Goal: Transaction & Acquisition: Purchase product/service

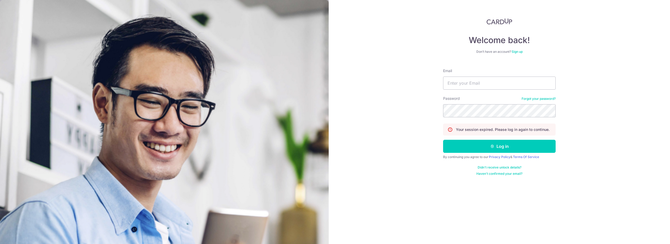
click at [466, 75] on div "Email" at bounding box center [499, 78] width 113 height 21
click at [498, 90] on form "Email Password Forgot your password? Your session expired. Please log in again …" at bounding box center [499, 120] width 113 height 112
click at [498, 90] on input "Email" at bounding box center [499, 83] width 113 height 13
type input "[EMAIL_ADDRESS][DOMAIN_NAME]"
click at [443, 140] on button "Log in" at bounding box center [499, 146] width 113 height 13
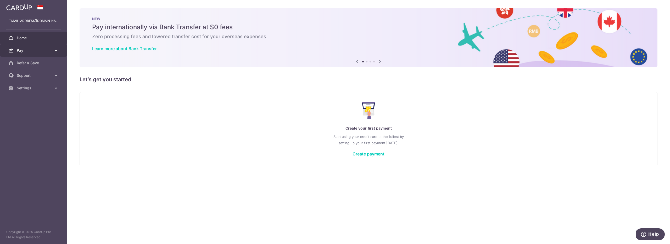
click at [40, 45] on link "Pay" at bounding box center [33, 50] width 67 height 13
click at [39, 63] on span "Payments" at bounding box center [34, 62] width 35 height 5
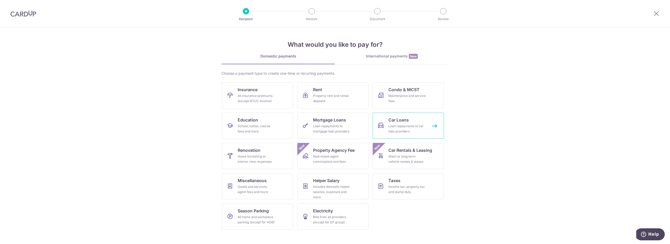
click at [383, 124] on icon at bounding box center [381, 126] width 6 height 6
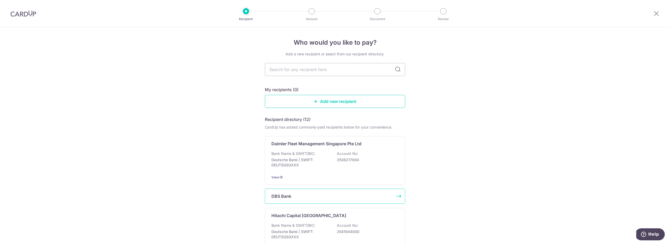
click at [343, 192] on div "DBS Bank" at bounding box center [335, 196] width 140 height 15
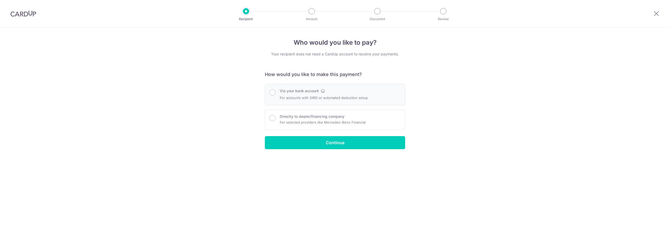
click at [310, 95] on p "For accounts with GIRO or automated deduction setup" at bounding box center [324, 98] width 88 height 6
radio input "true"
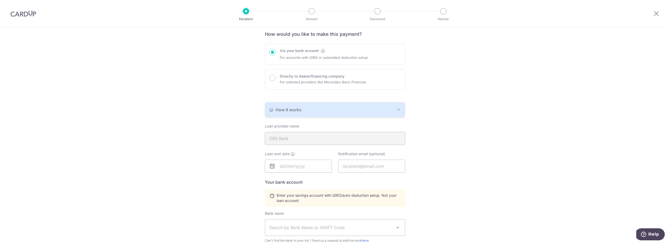
scroll to position [45, 0]
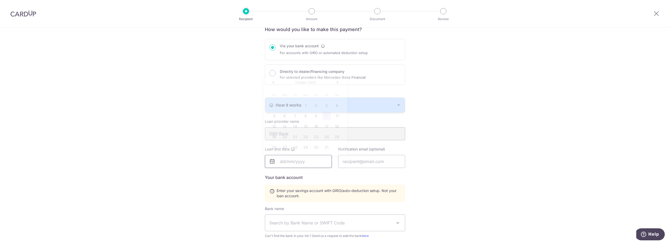
click at [289, 162] on input "text" at bounding box center [298, 161] width 67 height 13
click at [314, 82] on span "2025" at bounding box center [312, 83] width 8 height 4
click at [338, 83] on link "Next" at bounding box center [338, 83] width 6 height 6
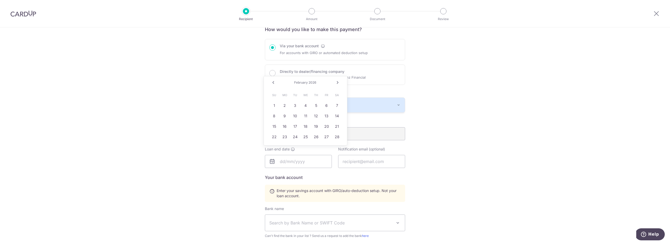
click at [338, 83] on link "Next" at bounding box center [338, 83] width 6 height 6
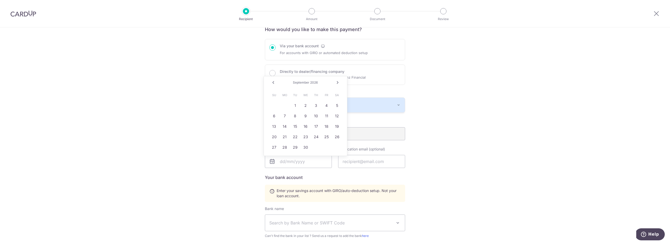
click at [338, 83] on link "Next" at bounding box center [338, 83] width 6 height 6
click at [327, 146] on link "30" at bounding box center [326, 147] width 8 height 8
type input "10/30/2026"
click at [361, 163] on input "text" at bounding box center [371, 161] width 67 height 13
type input "yralleljg@gmail.com"
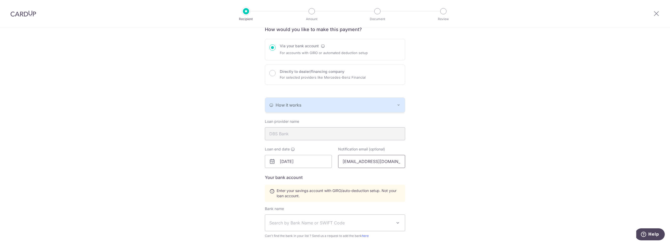
type input "Yralle Lesly John Caday Gimpaya"
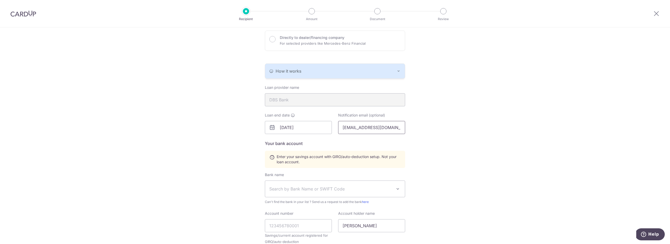
scroll to position [86, 0]
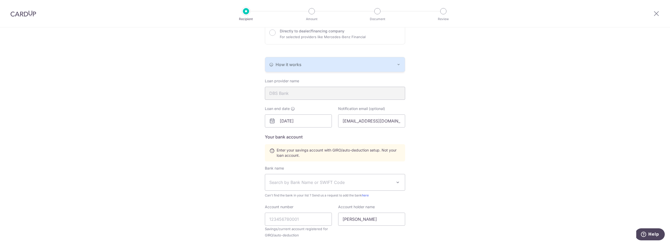
click at [377, 180] on span "Search by Bank Name or SWIFT Code" at bounding box center [330, 183] width 123 height 6
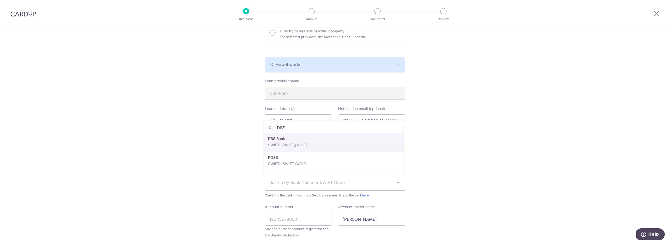
type input "DBS"
select select "6"
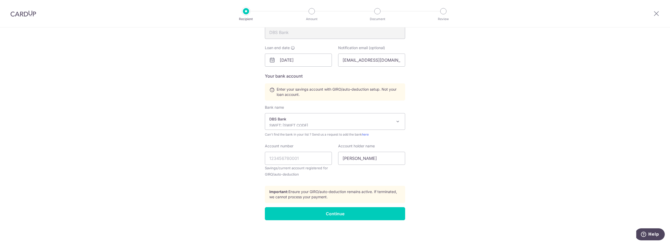
scroll to position [147, 0]
click at [314, 157] on input "Account number" at bounding box center [298, 157] width 67 height 13
type input "1206284607"
click at [378, 159] on input "Yralle Lesly John Caday Gimpaya" at bounding box center [371, 157] width 67 height 13
click at [332, 180] on div "Account number 1206284607 Savings/current account registered for GIRO/auto-dedu…" at bounding box center [298, 162] width 73 height 38
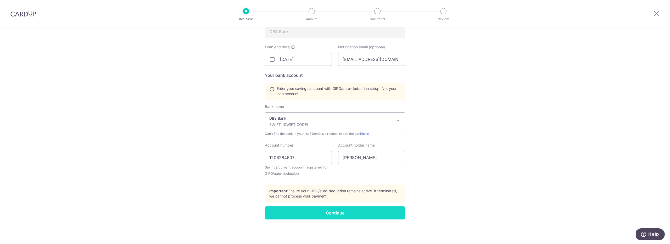
click at [334, 207] on input "Continue" at bounding box center [335, 213] width 140 height 13
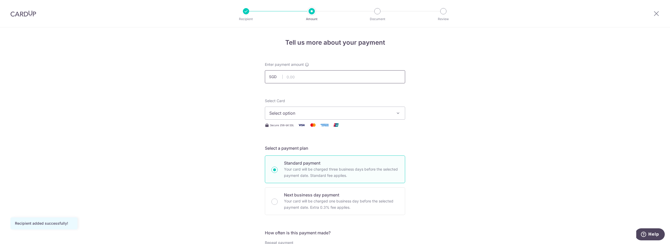
click at [337, 79] on input "text" at bounding box center [335, 76] width 140 height 13
type input "1,032.00"
click at [290, 114] on span "Select option" at bounding box center [330, 113] width 122 height 6
click at [284, 126] on span "Add credit card" at bounding box center [340, 127] width 122 height 5
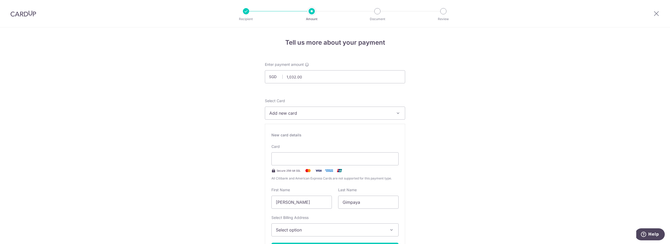
click at [346, 141] on div "New card details Card Secure 256-bit SSL All Citibank and American Express Card…" at bounding box center [335, 196] width 140 height 145
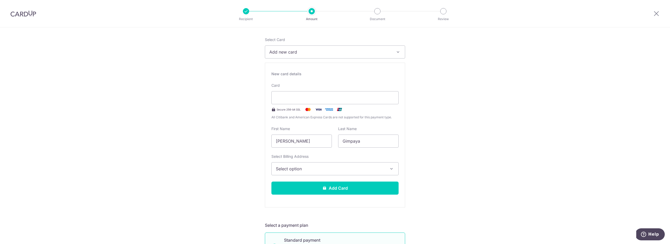
scroll to position [86, 0]
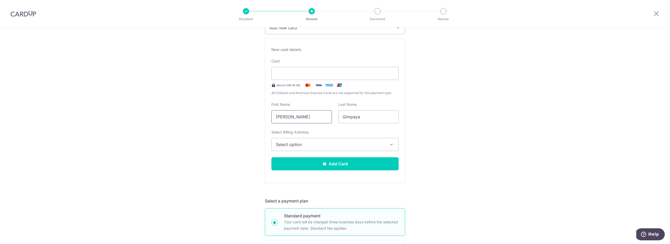
click at [322, 118] on input "[PERSON_NAME]" at bounding box center [301, 116] width 60 height 13
drag, startPoint x: 322, startPoint y: 118, endPoint x: 215, endPoint y: 95, distance: 109.2
click at [215, 95] on div "Tell us more about your payment Enter payment amount SGD 1,032.00 1032.00 Recip…" at bounding box center [335, 248] width 670 height 612
type input "Yralle"
click at [365, 120] on input "Gimpaya" at bounding box center [368, 116] width 60 height 13
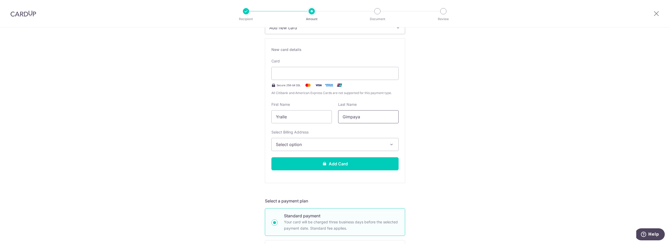
drag, startPoint x: 365, startPoint y: 120, endPoint x: 310, endPoint y: 110, distance: 55.4
click at [310, 110] on div "First Name [PERSON_NAME] Last Name Gimpaya" at bounding box center [334, 112] width 133 height 21
type input "[PERSON_NAME]"
click at [220, 127] on div "Tell us more about your payment Enter payment amount SGD 1,032.00 1032.00 Recip…" at bounding box center [335, 248] width 670 height 612
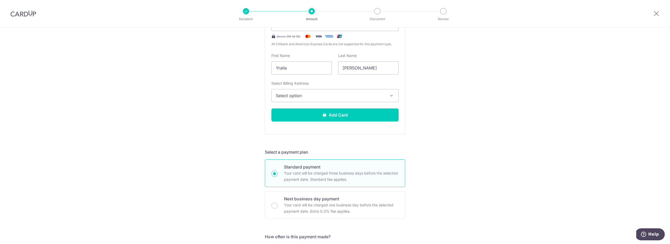
scroll to position [136, 0]
click at [297, 95] on span "Select option" at bounding box center [330, 95] width 109 height 6
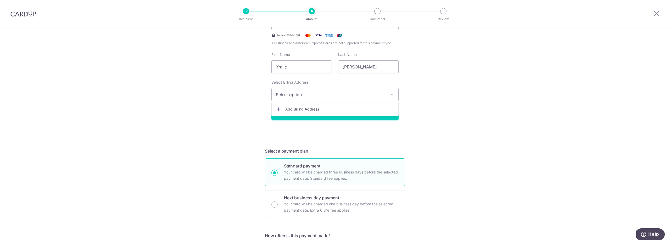
click at [292, 105] on link "Add Billing Address" at bounding box center [335, 109] width 127 height 9
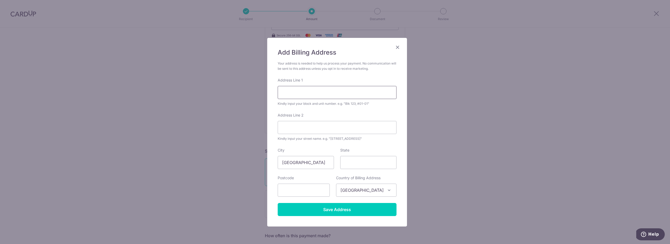
click at [303, 90] on input "Address Line 1" at bounding box center [337, 92] width 119 height 13
type input "641C Tampines St 62"
type input "#07-246"
type input "523641"
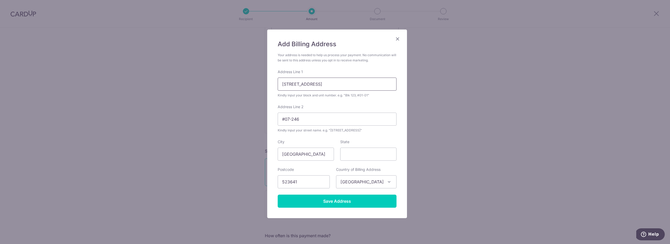
scroll to position [9, 0]
click at [349, 156] on input "State" at bounding box center [368, 154] width 56 height 13
type input "Singapore"
click at [335, 198] on input "Save Address" at bounding box center [337, 201] width 119 height 13
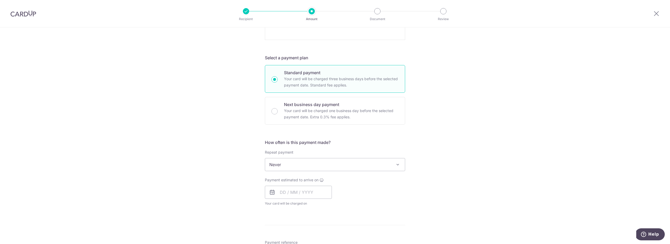
scroll to position [232, 0]
click at [377, 159] on span "Never" at bounding box center [335, 161] width 140 height 13
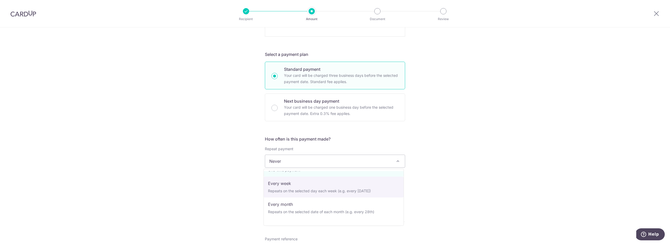
scroll to position [16, 0]
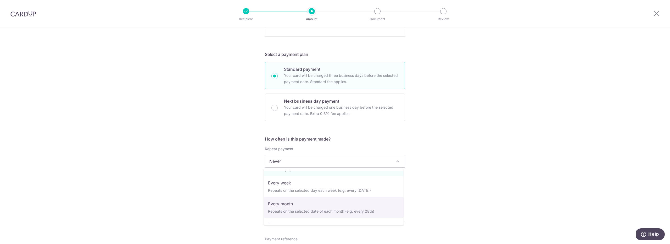
select select "3"
type input "30/10/2026"
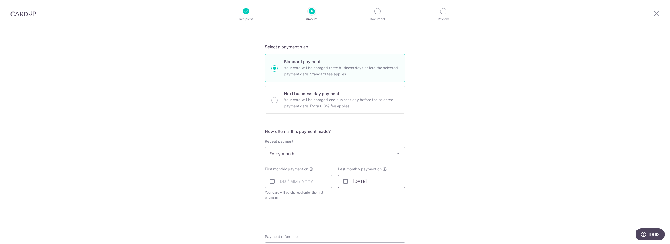
scroll to position [240, 0]
click at [281, 184] on input "text" at bounding box center [298, 181] width 67 height 13
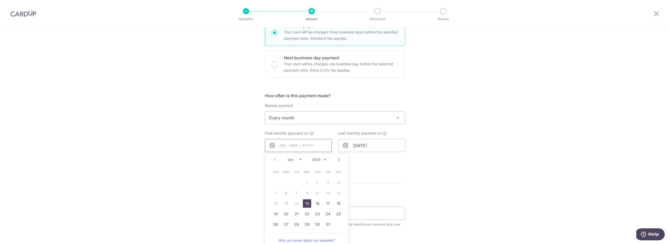
scroll to position [286, 0]
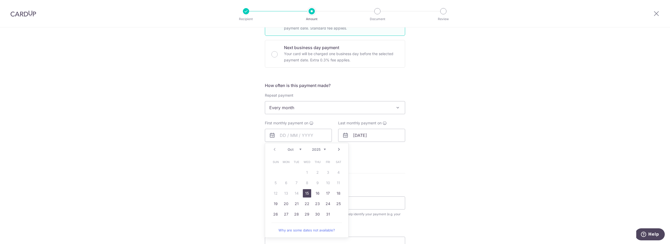
click at [383, 170] on form "Enter payment amount SGD 1,032.00 1032.00 Recipient added successfully! Select …" at bounding box center [335, 55] width 140 height 558
click at [292, 132] on input "text" at bounding box center [298, 132] width 67 height 13
click at [308, 202] on link "22" at bounding box center [307, 201] width 8 height 8
type input "[DATE]"
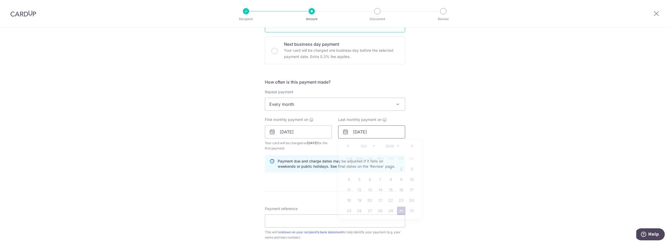
click at [356, 131] on input "30/10/2026" at bounding box center [371, 132] width 67 height 13
click at [390, 201] on link "22" at bounding box center [391, 201] width 8 height 8
type input "22/10/2026"
click at [372, 143] on div "Last monthly payment on 22/10/2026 Prev Next Jan Feb Mar Apr May Jun Jul Aug Se…" at bounding box center [371, 134] width 73 height 34
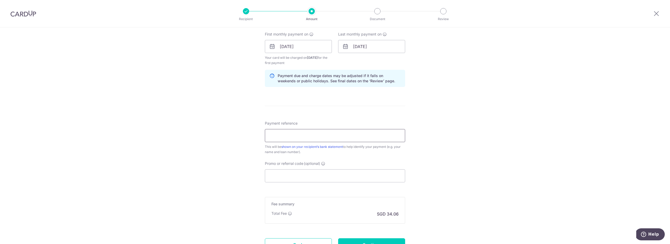
scroll to position [379, 0]
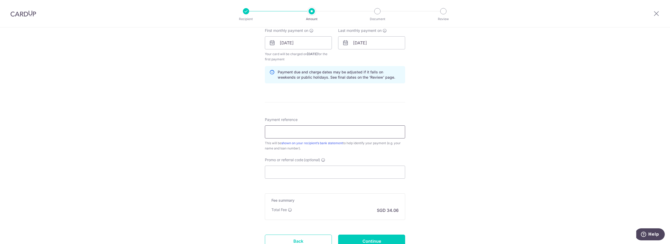
click at [319, 129] on input "Payment reference" at bounding box center [335, 132] width 140 height 13
paste input "HPR140807E"
click at [276, 133] on input "Cardup-HPR140807E" at bounding box center [335, 132] width 140 height 13
type input "CardUp-HPR140807E"
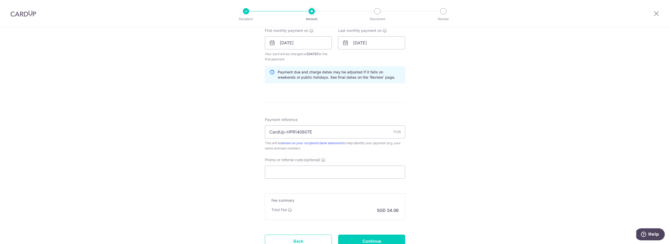
click at [287, 161] on span "Promo or referral code" at bounding box center [284, 160] width 38 height 5
click at [287, 166] on input "Promo or referral code (optional)" at bounding box center [335, 172] width 140 height 13
click at [307, 171] on input "Promo or referral code (optional)" at bounding box center [335, 172] width 140 height 13
paste input "REC185"
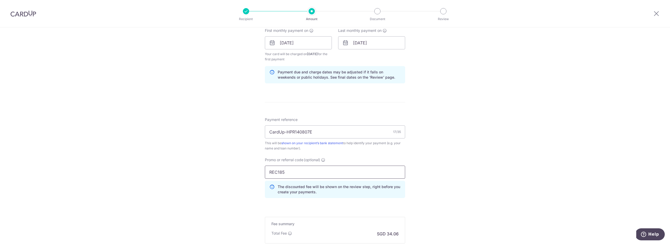
type input "REC185"
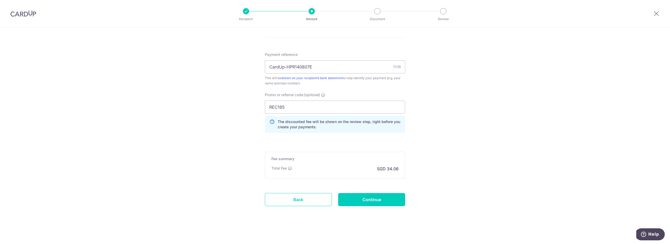
scroll to position [445, 0]
click at [361, 197] on input "Continue" at bounding box center [371, 198] width 67 height 13
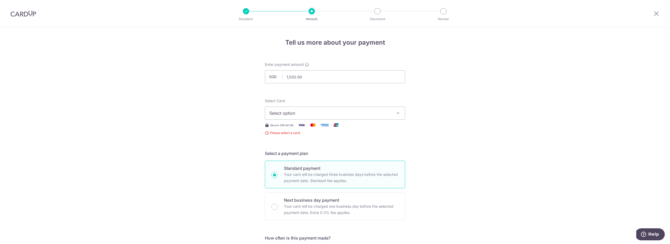
click at [387, 115] on span "Select option" at bounding box center [330, 113] width 122 height 6
click at [347, 116] on button "Select option" at bounding box center [335, 113] width 140 height 13
click at [330, 111] on span "Select option" at bounding box center [330, 113] width 122 height 6
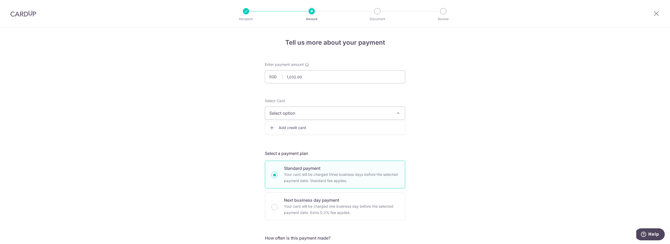
click at [327, 132] on link "Add credit card" at bounding box center [335, 127] width 140 height 9
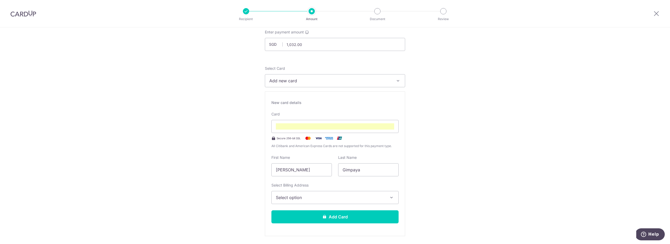
scroll to position [42, 0]
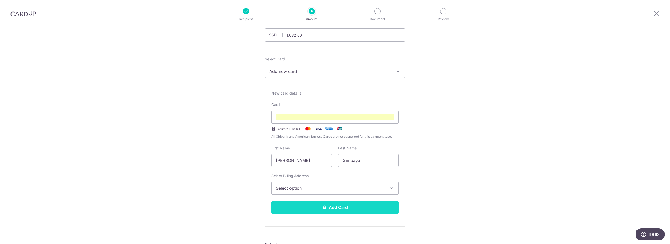
click at [347, 210] on button "Add Card" at bounding box center [334, 207] width 127 height 13
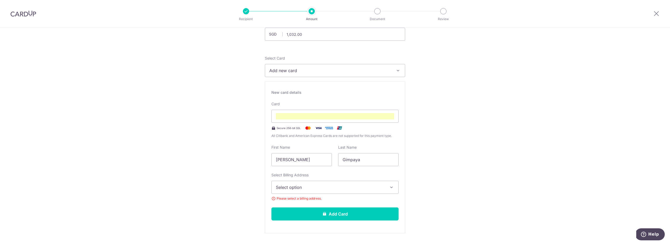
click at [358, 188] on span "Select option" at bounding box center [330, 188] width 109 height 6
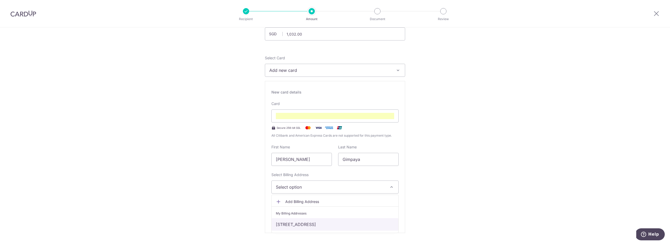
click at [327, 221] on link "[STREET_ADDRESS]" at bounding box center [335, 225] width 127 height 13
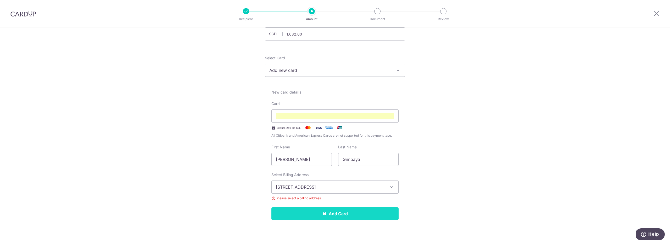
click at [334, 210] on button "Add Card" at bounding box center [334, 214] width 127 height 13
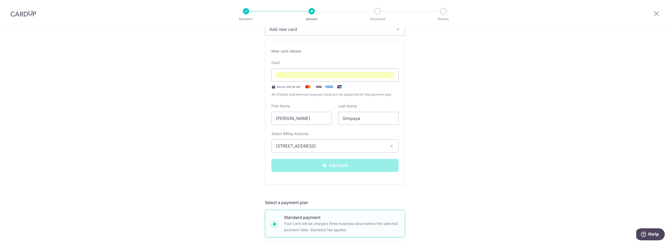
scroll to position [87, 0]
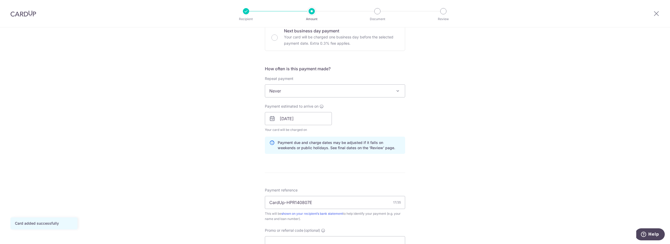
scroll to position [156, 0]
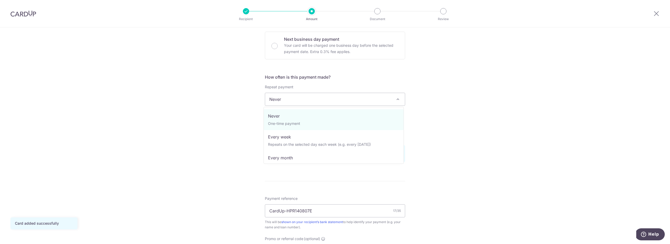
click at [356, 96] on span "Never" at bounding box center [335, 99] width 140 height 13
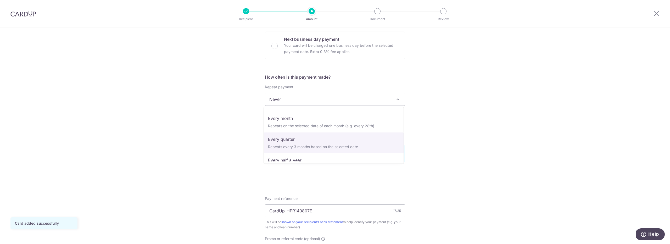
scroll to position [39, 0]
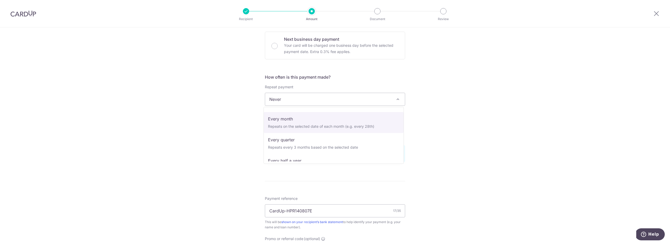
select select "3"
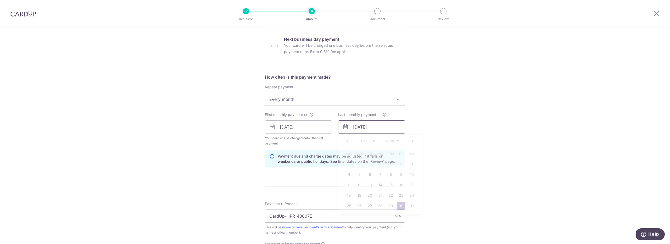
click at [357, 126] on input "30/10/2026" at bounding box center [371, 127] width 67 height 13
click at [389, 197] on link "22" at bounding box center [391, 196] width 8 height 8
type input "22/10/2026"
click at [425, 156] on div "Tell us more about your payment Enter payment amount SGD 1,032.00 1032.00 Card …" at bounding box center [335, 121] width 670 height 500
drag, startPoint x: 326, startPoint y: 161, endPoint x: 349, endPoint y: 161, distance: 23.0
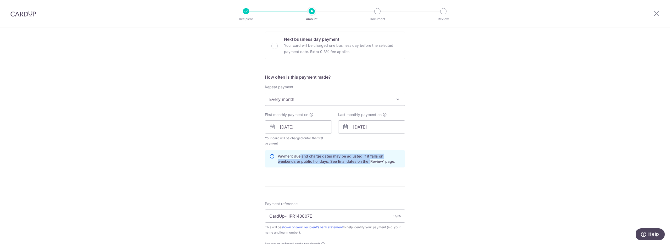
click at [349, 161] on p "Payment due and charge dates may be adjusted if it falls on weekends or public …" at bounding box center [339, 159] width 123 height 10
click at [335, 165] on div "Payment due and charge dates may be adjusted if it falls on weekends or public …" at bounding box center [335, 159] width 140 height 17
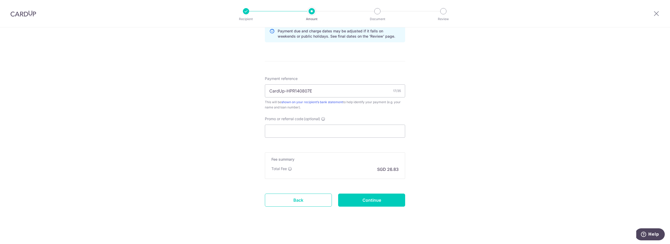
scroll to position [283, 0]
click at [336, 125] on input "Promo or referral code (optional)" at bounding box center [335, 129] width 140 height 13
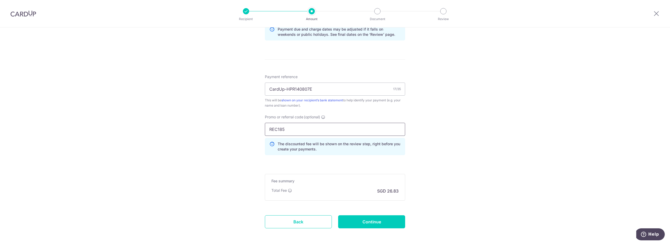
type input "REC185"
click at [413, 175] on div "Tell us more about your payment Enter payment amount SGD 1,032.00 1032.00 Card …" at bounding box center [335, 6] width 670 height 524
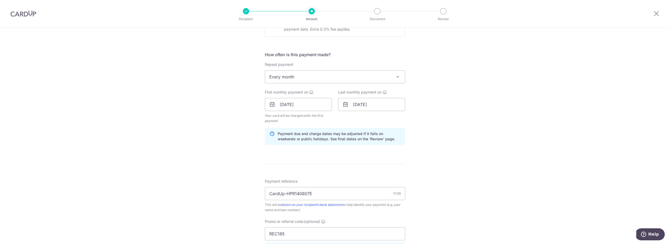
scroll to position [307, 0]
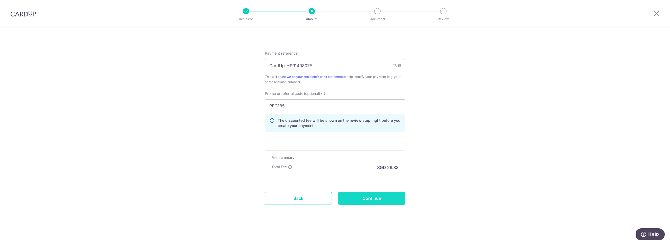
click at [361, 200] on input "Continue" at bounding box center [371, 198] width 67 height 13
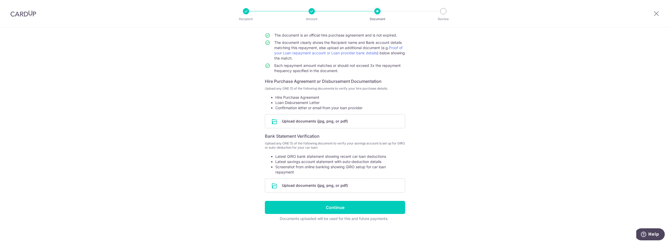
scroll to position [48, 0]
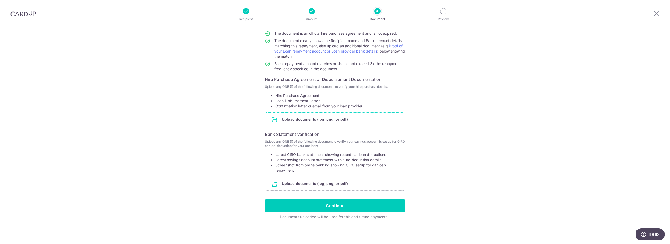
click at [326, 118] on input "file" at bounding box center [335, 120] width 140 height 14
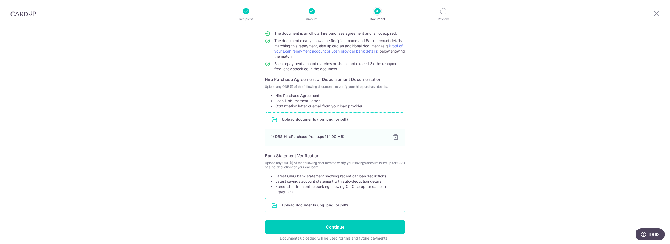
click at [339, 207] on input "file" at bounding box center [335, 206] width 140 height 14
click at [342, 203] on input "file" at bounding box center [335, 206] width 140 height 14
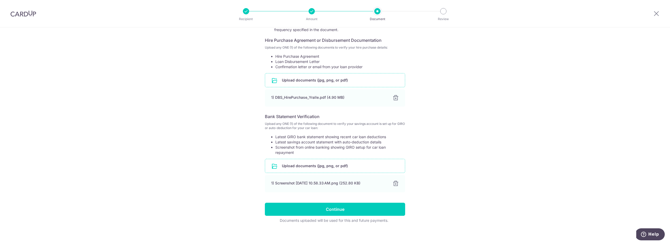
scroll to position [91, 0]
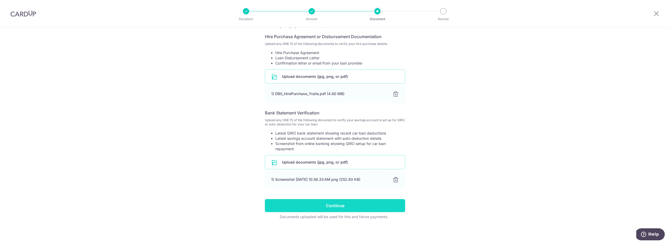
click at [354, 208] on input "Continue" at bounding box center [335, 205] width 140 height 13
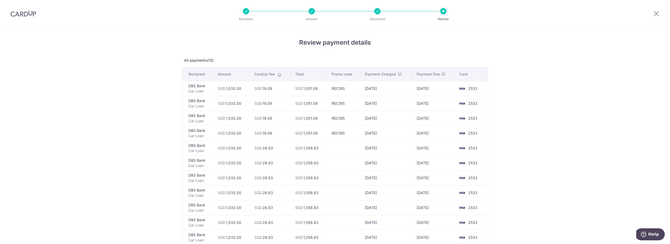
click at [333, 151] on td at bounding box center [343, 148] width 33 height 15
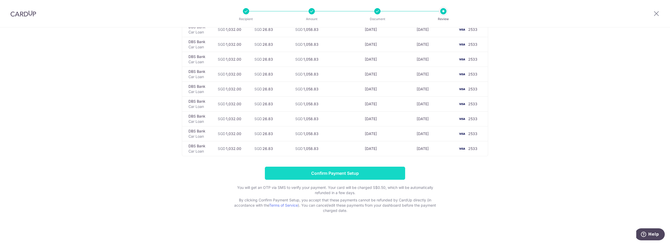
click at [363, 169] on input "Confirm Payment Setup" at bounding box center [335, 173] width 140 height 13
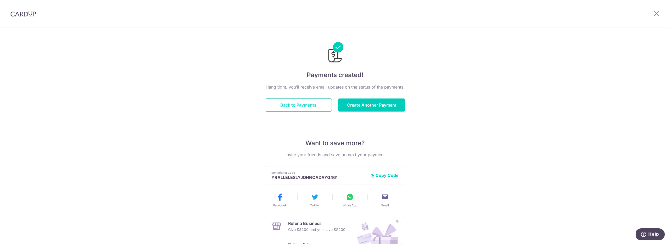
click at [284, 105] on button "Back to Payments" at bounding box center [298, 105] width 67 height 13
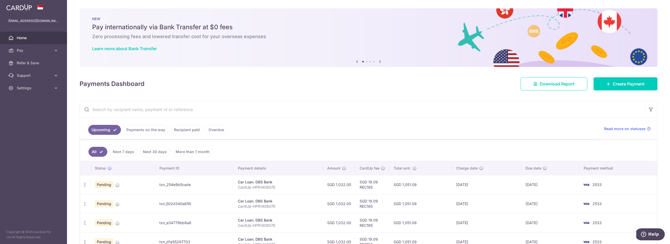
scroll to position [113, 0]
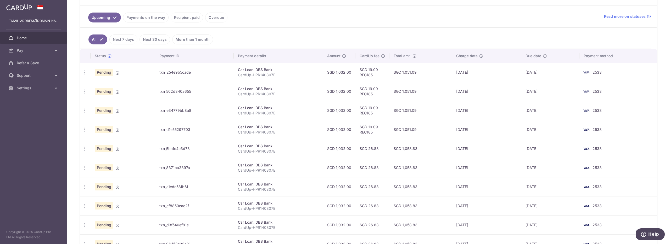
click at [145, 22] on link "Payments on the way" at bounding box center [146, 18] width 46 height 10
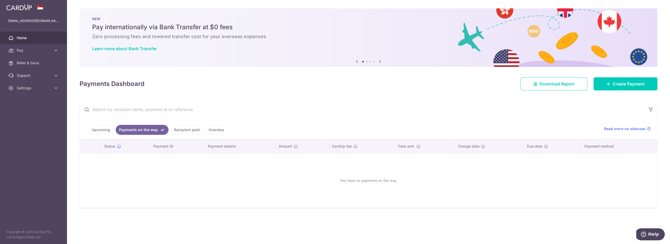
click at [185, 128] on link "Recipient paid" at bounding box center [187, 130] width 32 height 10
click at [225, 132] on li "Overdue" at bounding box center [215, 130] width 24 height 10
click at [95, 135] on ul "Upcoming Payments on the way Recipient paid Overdue" at bounding box center [339, 128] width 518 height 21
click at [99, 132] on link "Upcoming" at bounding box center [100, 130] width 25 height 10
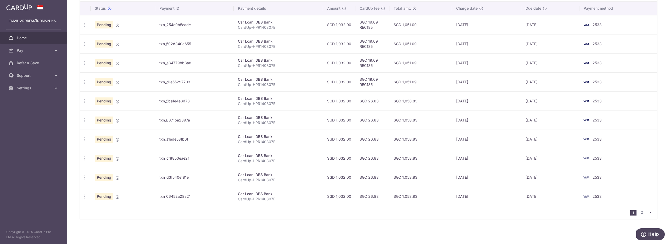
scroll to position [54, 0]
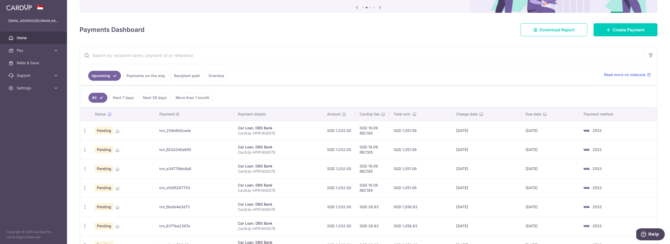
click at [123, 128] on td "Pending" at bounding box center [123, 130] width 65 height 19
click at [84, 130] on icon "button" at bounding box center [84, 130] width 5 height 5
click at [124, 144] on span "Update payment" at bounding box center [113, 145] width 36 height 6
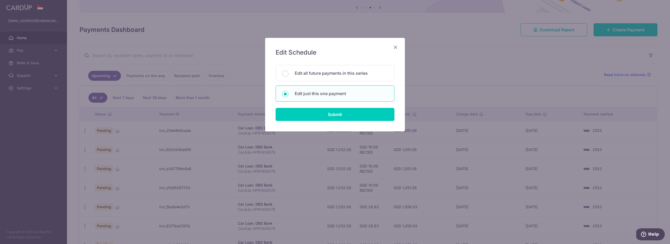
click at [396, 47] on icon "Close" at bounding box center [395, 47] width 6 height 7
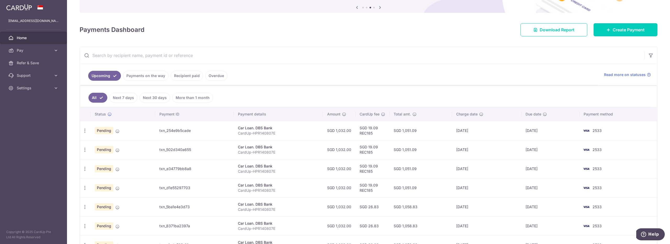
click at [130, 97] on link "Next 7 days" at bounding box center [123, 98] width 28 height 10
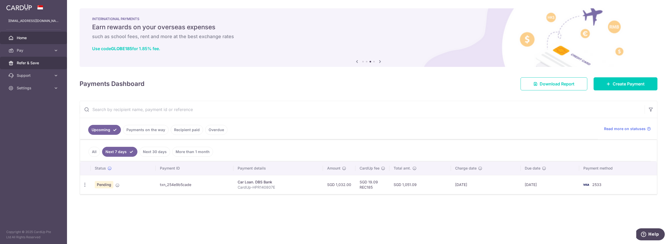
click at [38, 66] on link "Refer & Save" at bounding box center [33, 63] width 67 height 13
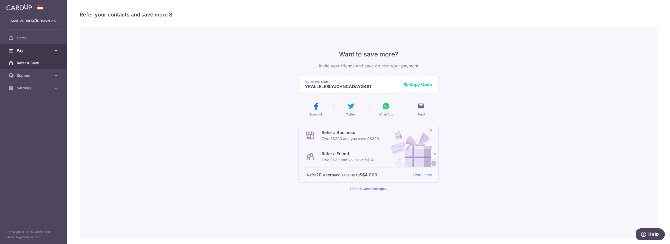
click at [37, 52] on span "Pay" at bounding box center [34, 50] width 35 height 5
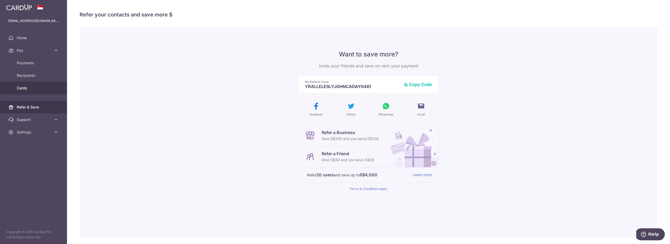
click at [31, 91] on link "Cards" at bounding box center [33, 88] width 67 height 13
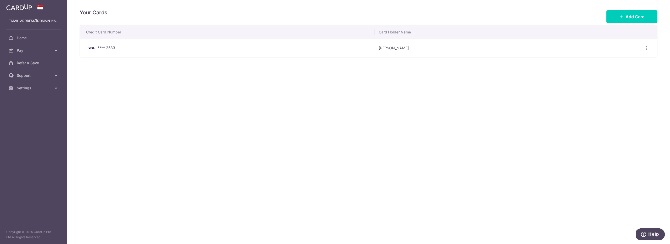
click at [177, 84] on div "Your Cards Add Card Credit Card Number Card Holder Name **** 2533 Yralle Lesly …" at bounding box center [368, 122] width 603 height 244
click at [47, 51] on span "Pay" at bounding box center [34, 50] width 35 height 5
click at [41, 72] on link "Recipients" at bounding box center [33, 75] width 67 height 13
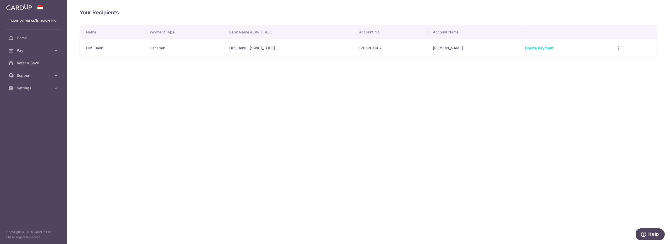
click at [376, 65] on div "Your Recipients Name Payment Type Bank Name & SWIFT/BIC Account No. Account Nam…" at bounding box center [368, 122] width 603 height 244
click at [30, 48] on span "Pay" at bounding box center [34, 50] width 35 height 5
click at [31, 60] on link "Payments" at bounding box center [33, 63] width 67 height 13
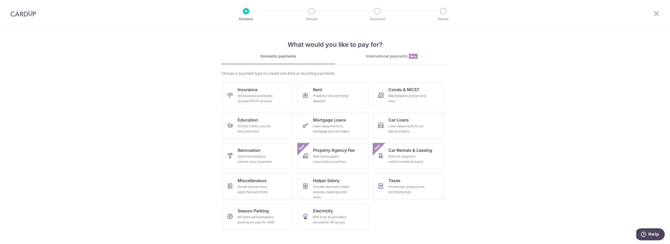
click at [161, 81] on section "What would you like to pay for? Domestic payments International payments New Ch…" at bounding box center [335, 135] width 670 height 217
click at [385, 61] on link "International payments New" at bounding box center [392, 59] width 114 height 11
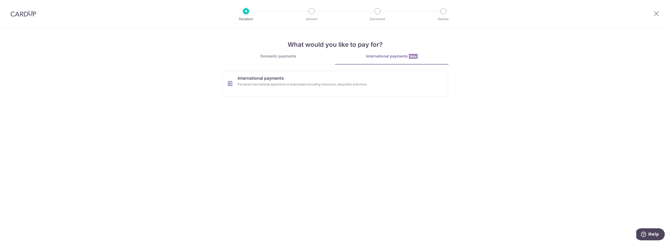
click at [283, 63] on link "Domestic payments" at bounding box center [278, 59] width 114 height 10
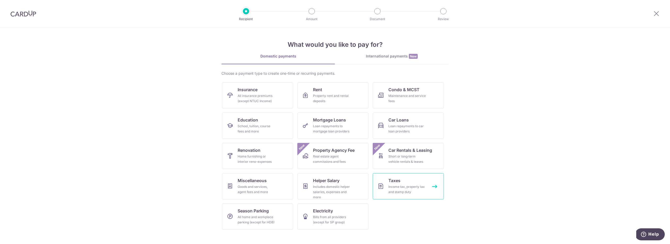
click at [397, 193] on div "Income tax, property tax and stamp duty" at bounding box center [407, 190] width 38 height 10
click at [261, 212] on span "Season Parking" at bounding box center [253, 211] width 31 height 6
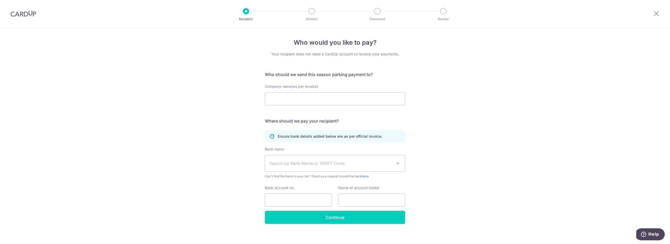
click at [363, 159] on span "Search by Bank Name or SWIFT Code" at bounding box center [335, 163] width 140 height 16
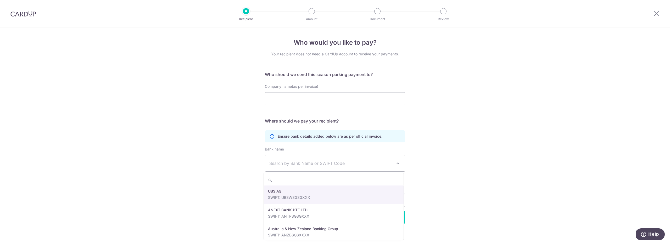
click at [465, 147] on div "Who would you like to pay? Your recipient does not need a CardUp account to rec…" at bounding box center [335, 137] width 670 height 221
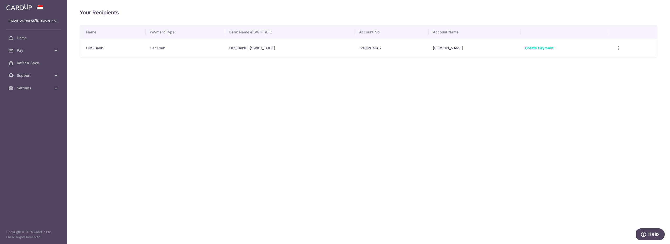
click at [26, 8] on img at bounding box center [19, 7] width 26 height 6
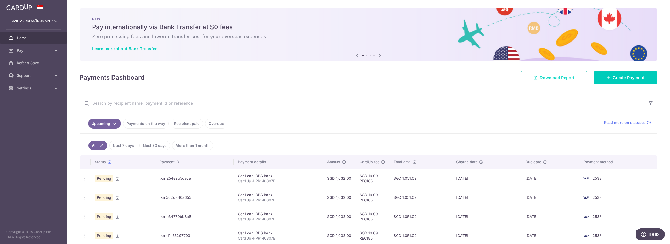
click at [549, 80] on span "Download Report" at bounding box center [557, 78] width 35 height 6
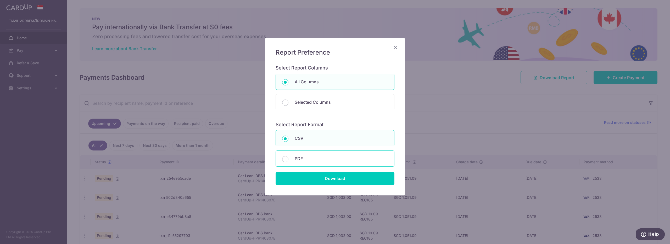
click at [302, 159] on p "PDF" at bounding box center [341, 159] width 93 height 6
click at [288, 159] on input "PDF" at bounding box center [285, 159] width 6 height 6
radio input "false"
radio input "true"
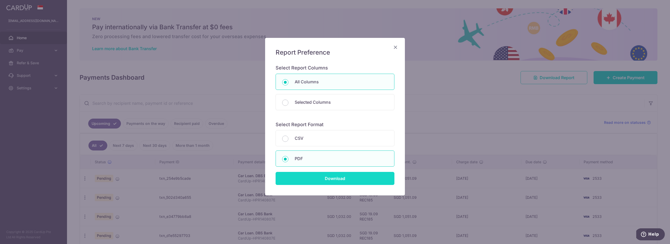
click at [317, 180] on input "Download" at bounding box center [335, 178] width 119 height 13
